Goal: Information Seeking & Learning: Learn about a topic

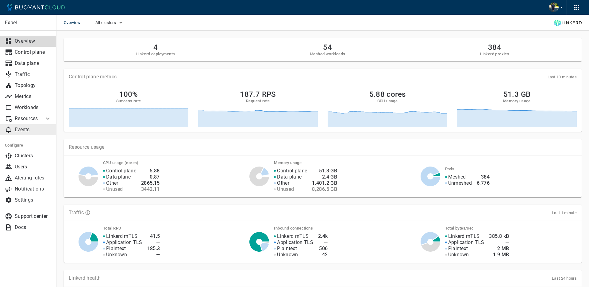
click at [30, 133] on link "Events" at bounding box center [28, 129] width 56 height 11
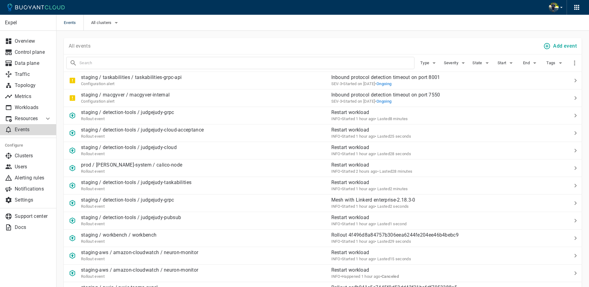
click at [448, 64] on span "Severity" at bounding box center [452, 62] width 16 height 5
click at [453, 95] on input "SEV-3" at bounding box center [451, 93] width 7 height 7
checkbox input "true"
type input "severity:sev-3"
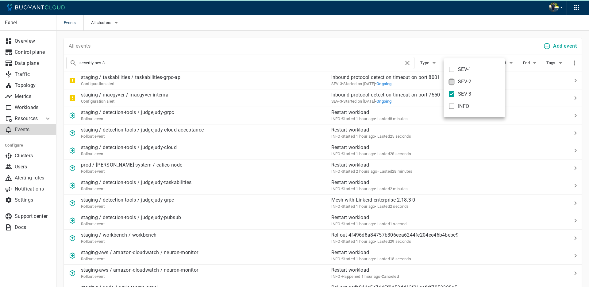
drag, startPoint x: 452, startPoint y: 81, endPoint x: 453, endPoint y: 77, distance: 4.3
click at [452, 81] on input "SEV-2" at bounding box center [451, 81] width 7 height 7
checkbox input "true"
type input "severity:sev-3 severity:sev-2"
click at [453, 68] on input "SEV-1" at bounding box center [451, 69] width 7 height 7
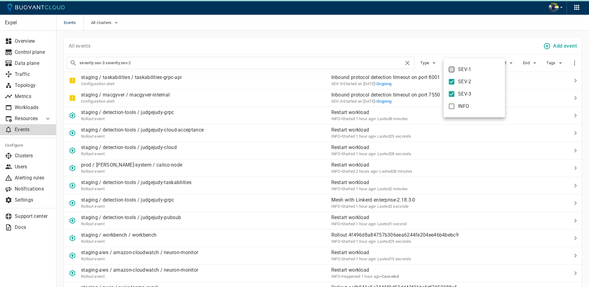
checkbox input "true"
type input "severity:sev-3 severity:sev-2 severity:sev-1"
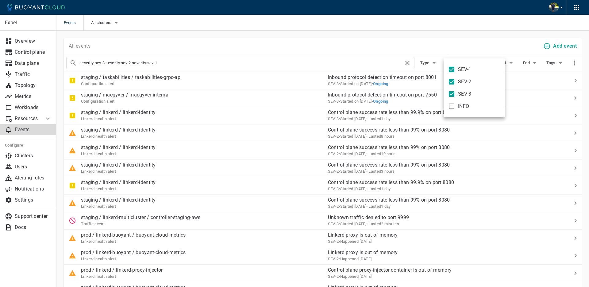
click at [458, 39] on div at bounding box center [294, 143] width 589 height 287
